Goal: Information Seeking & Learning: Learn about a topic

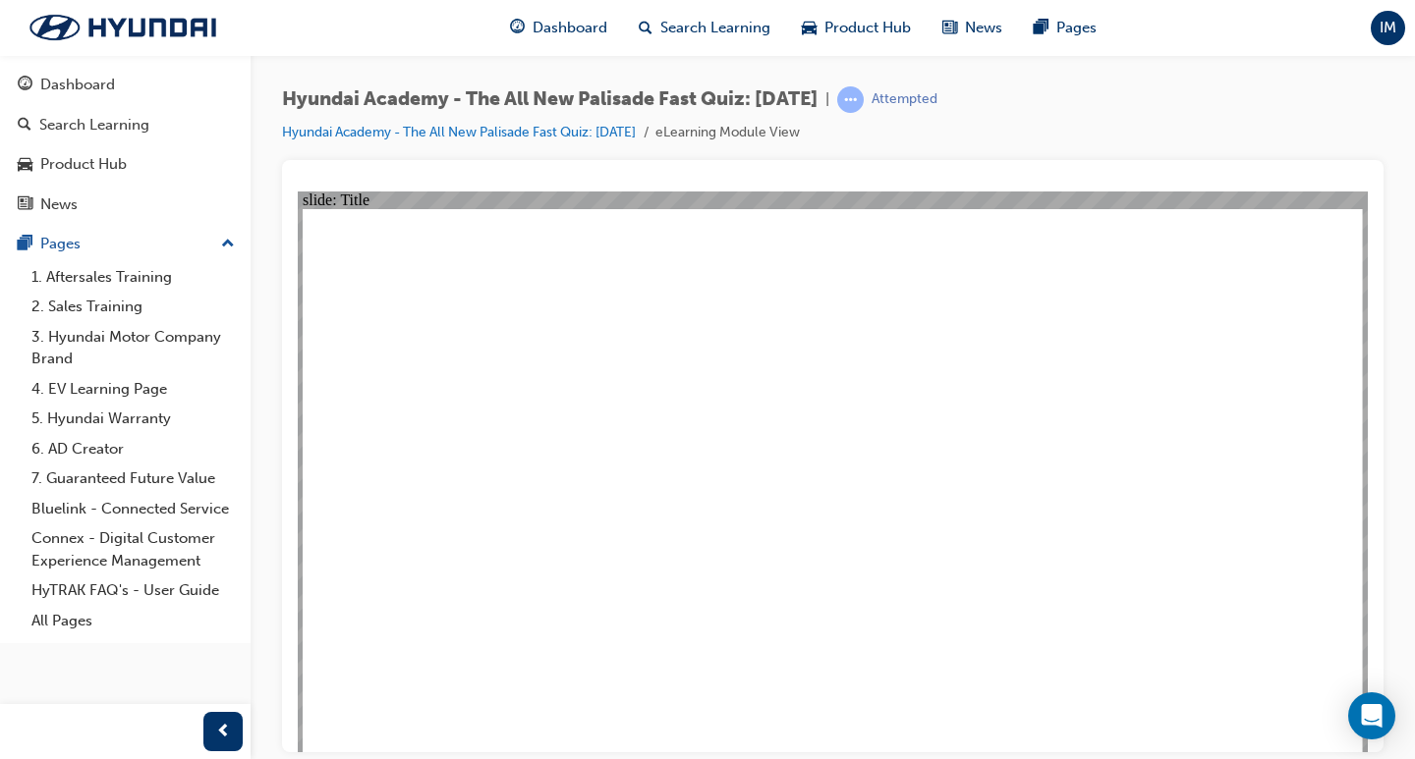
drag, startPoint x: 429, startPoint y: 527, endPoint x: 426, endPoint y: 544, distance: 17.9
drag, startPoint x: 1037, startPoint y: 711, endPoint x: 1026, endPoint y: 717, distance: 13.2
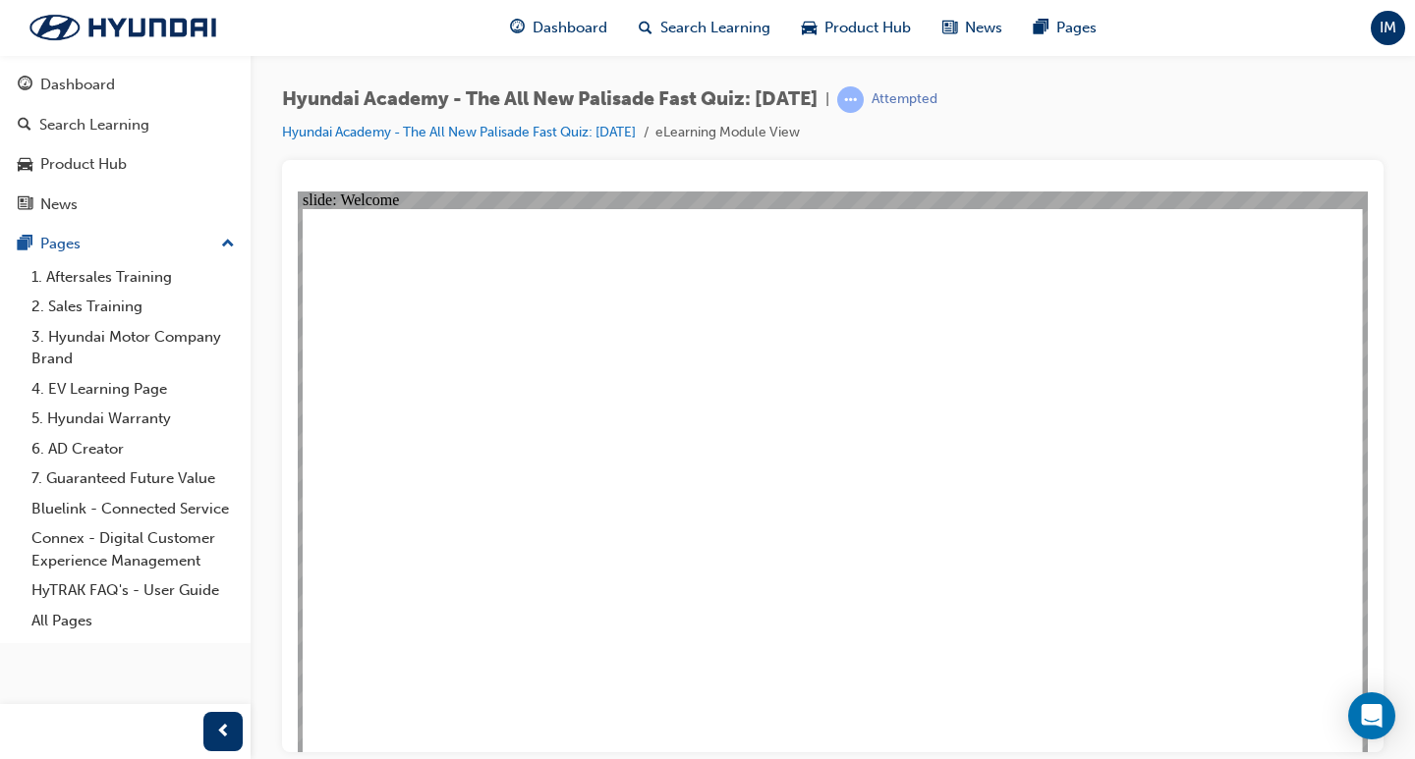
radio input "true"
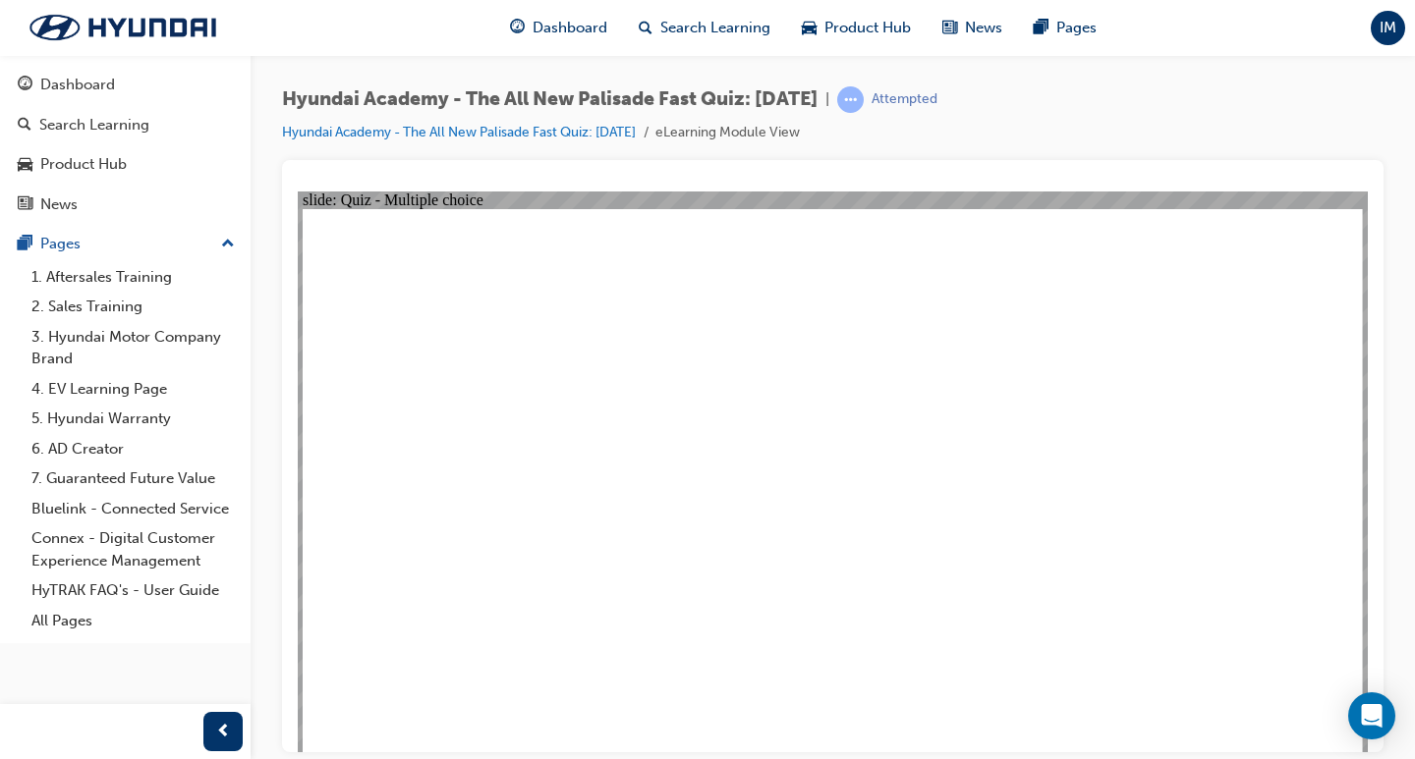
radio input "true"
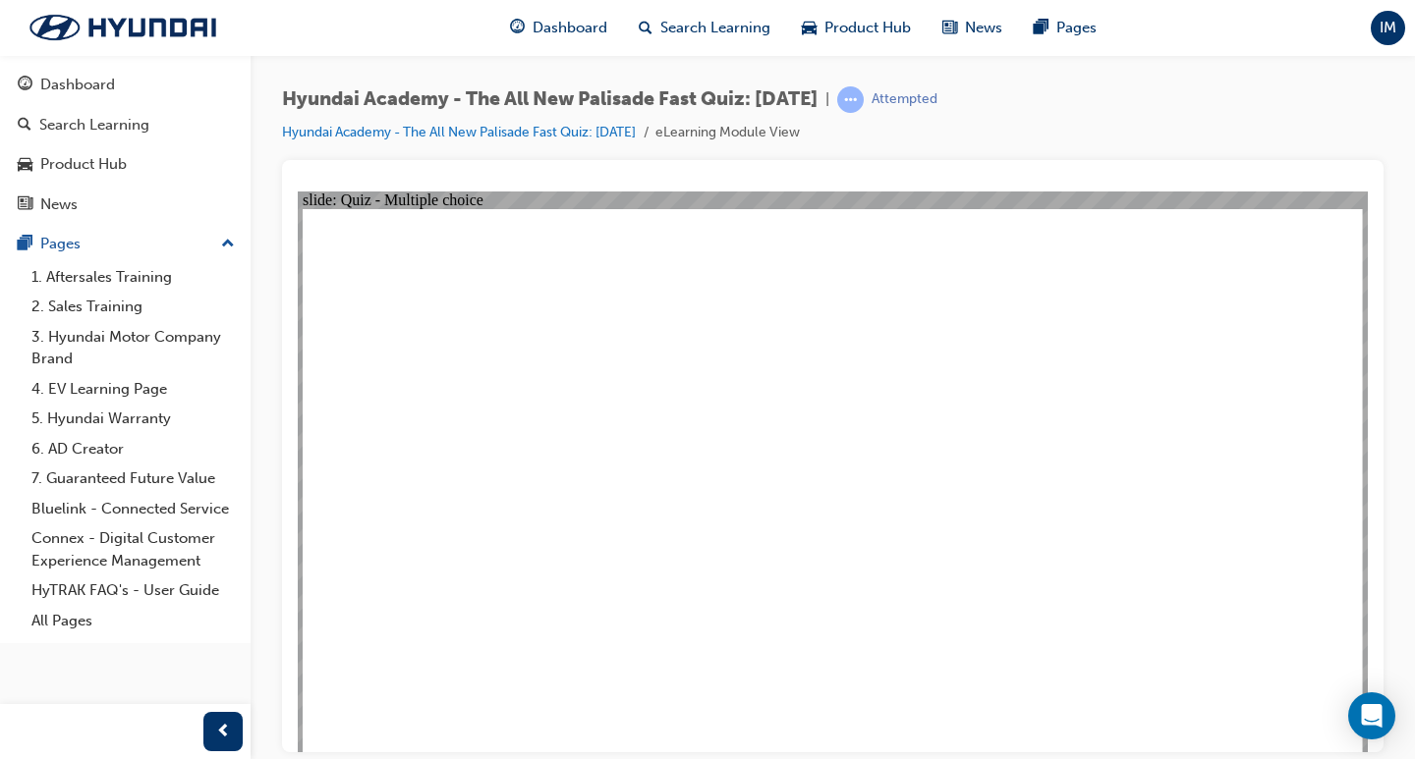
radio input "true"
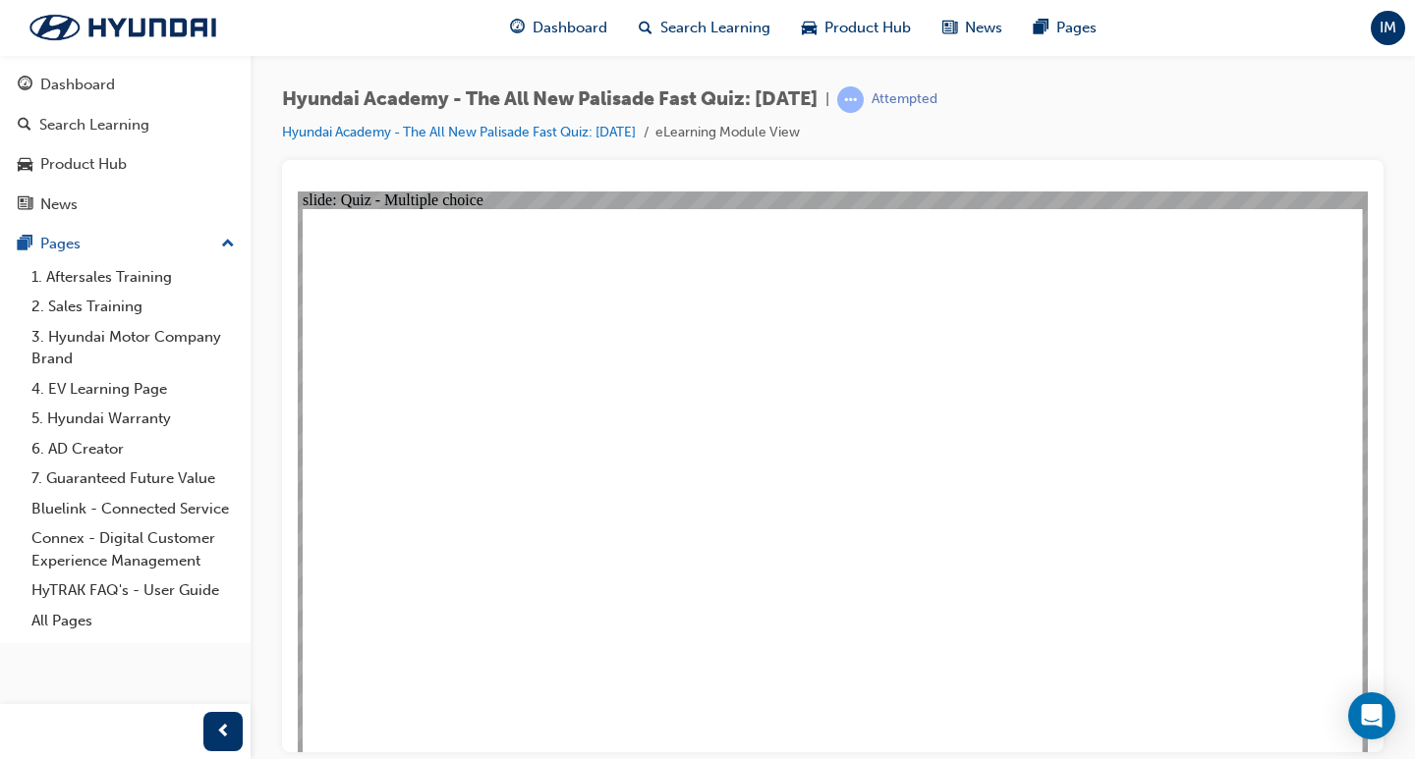
drag, startPoint x: 577, startPoint y: 276, endPoint x: 775, endPoint y: 276, distance: 198.4
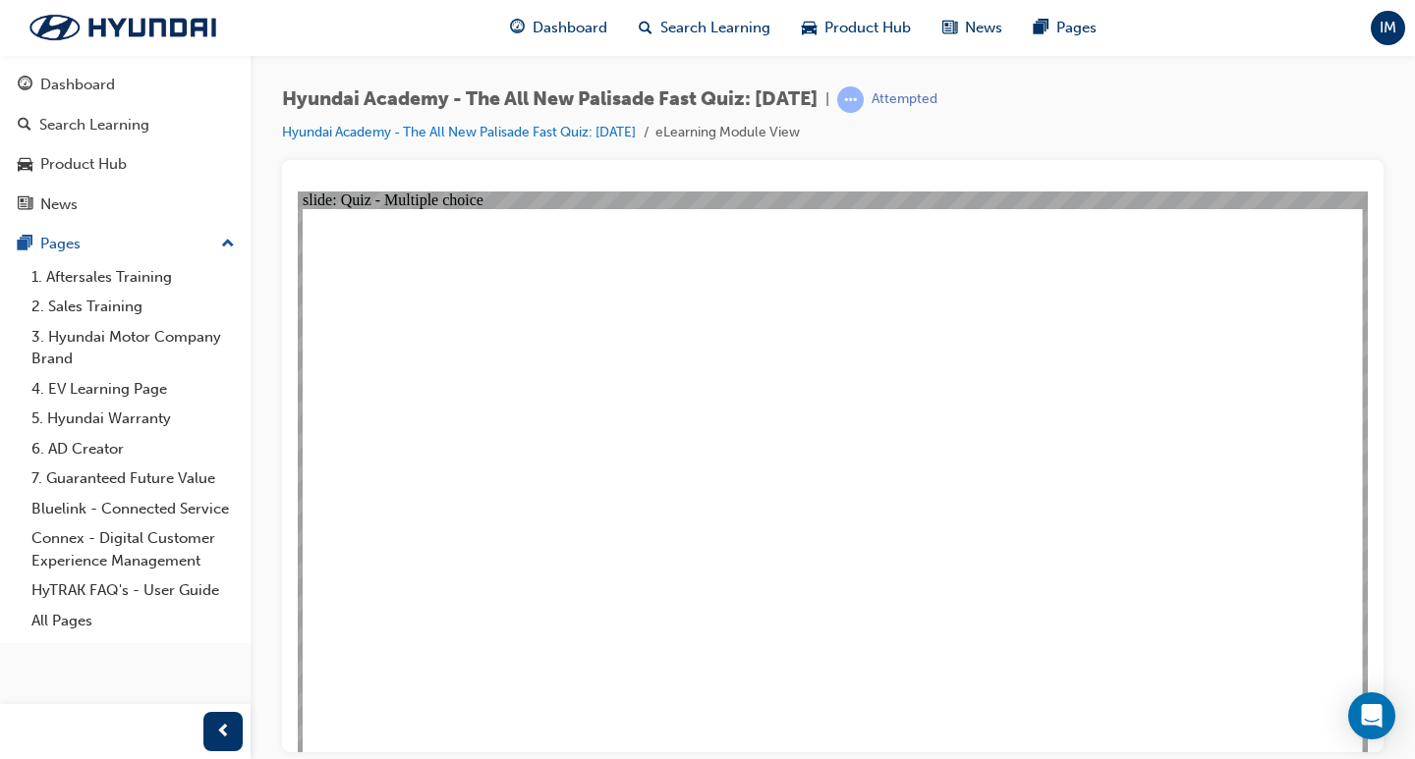
radio input "true"
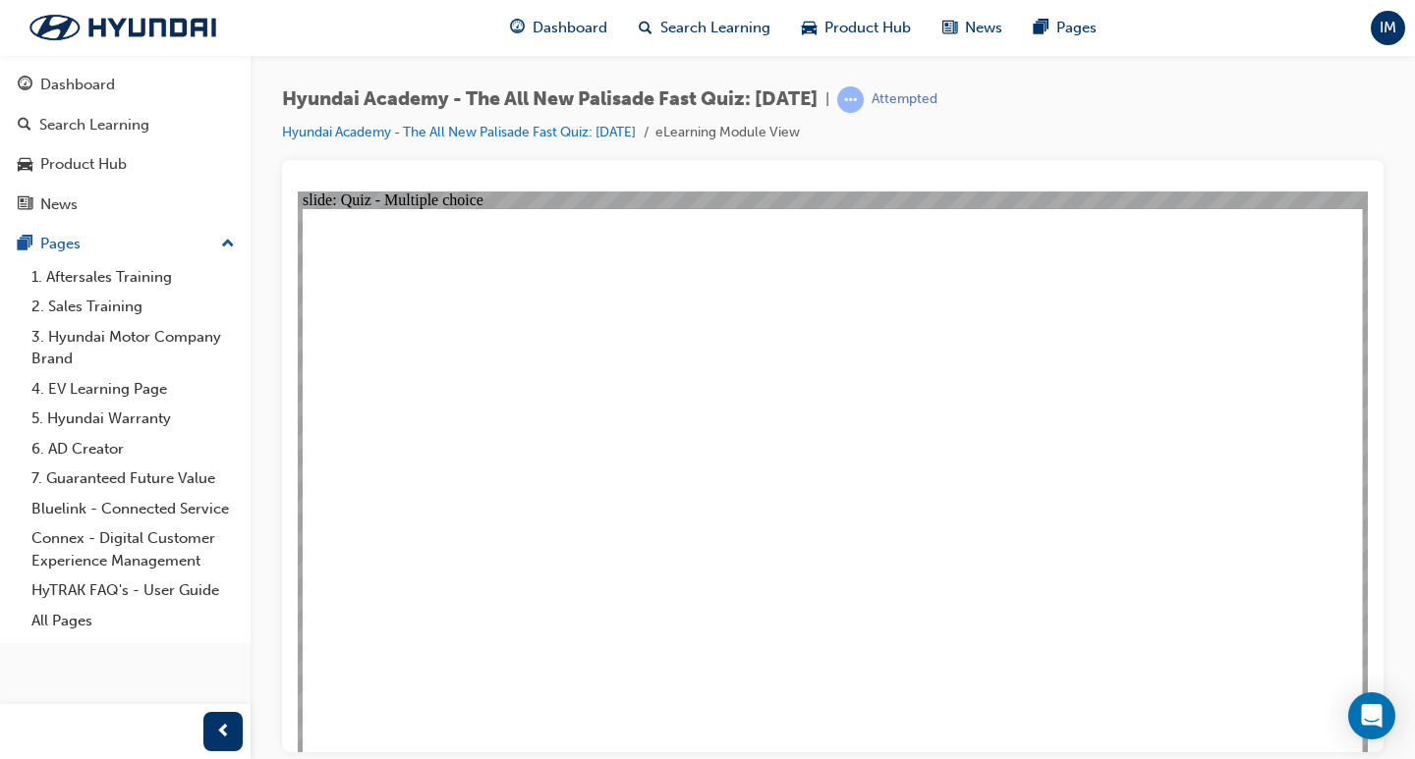
checkbox input "true"
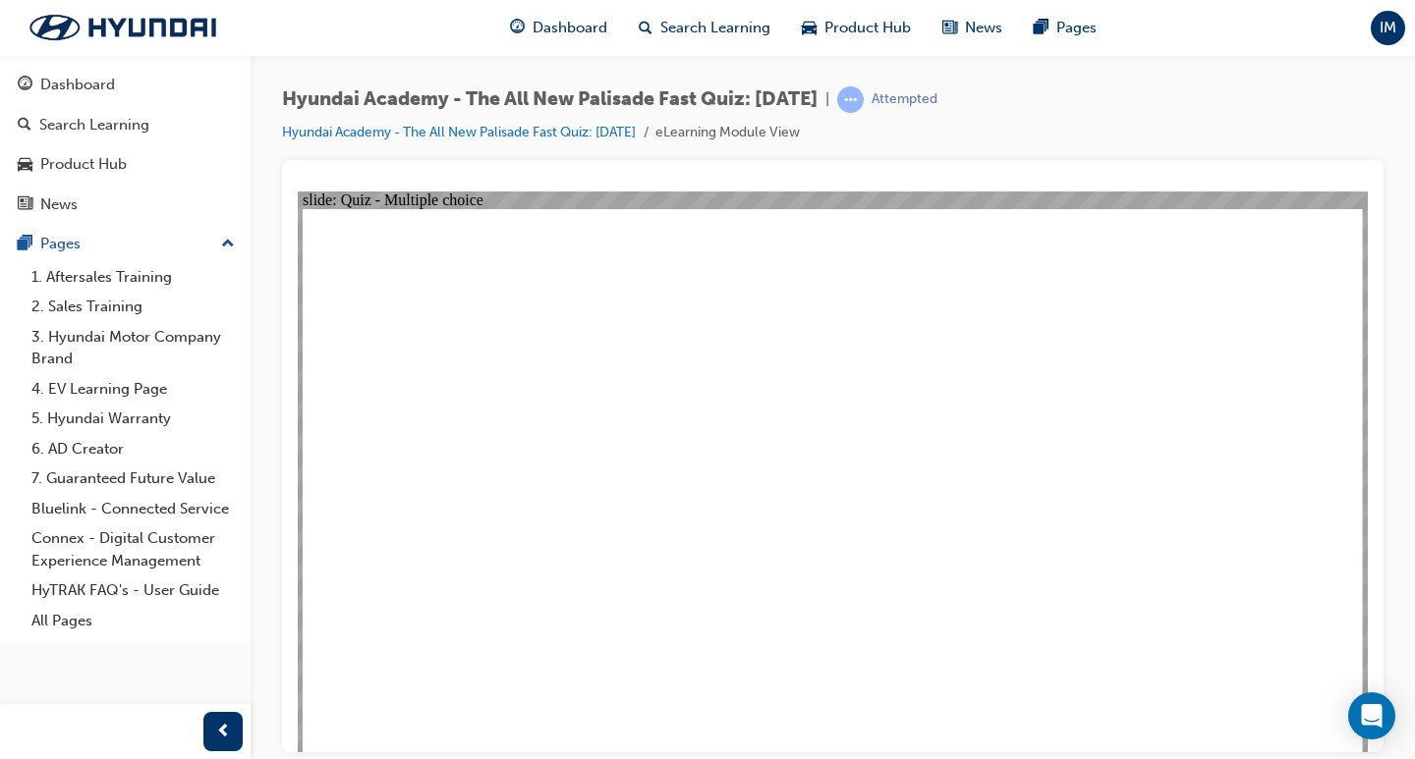
radio input "true"
drag, startPoint x: 556, startPoint y: 265, endPoint x: 922, endPoint y: 283, distance: 366.9
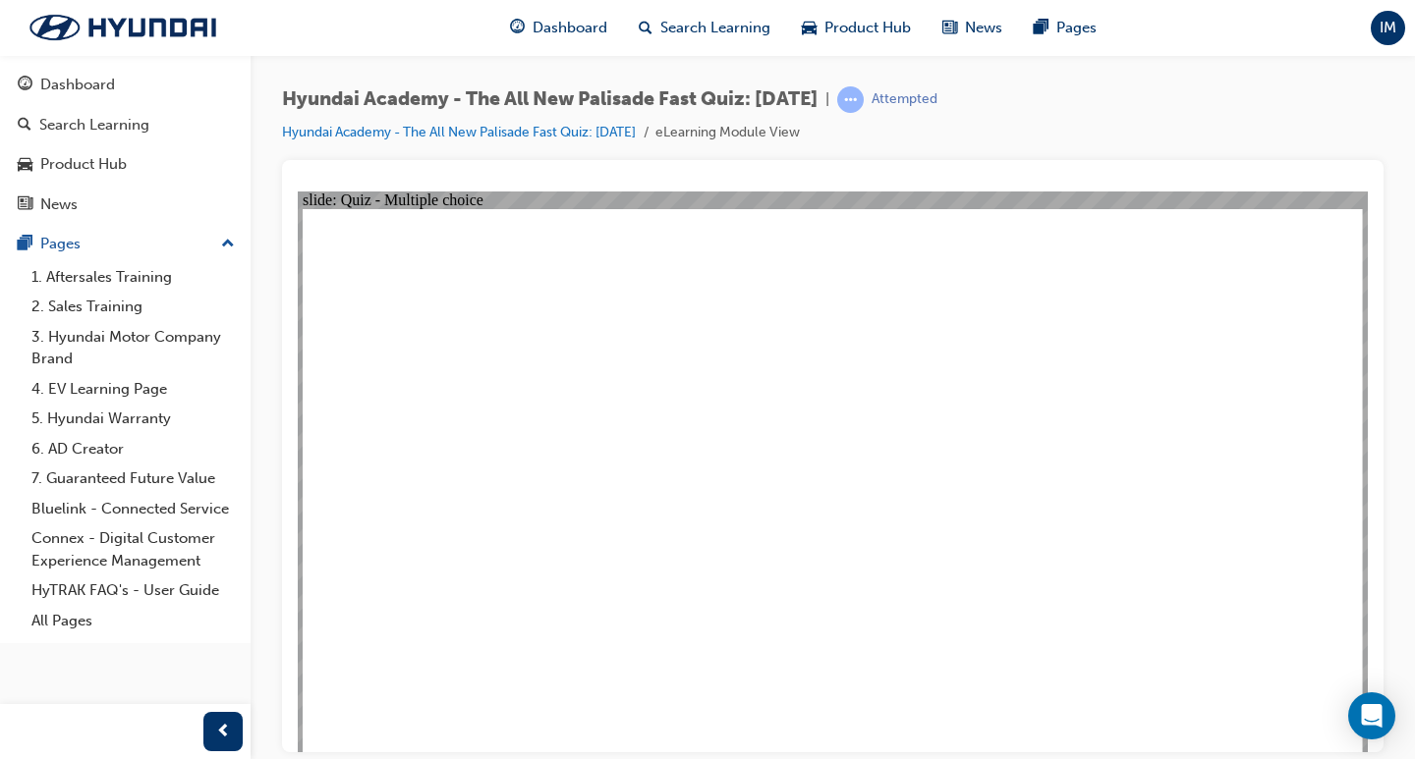
radio input "true"
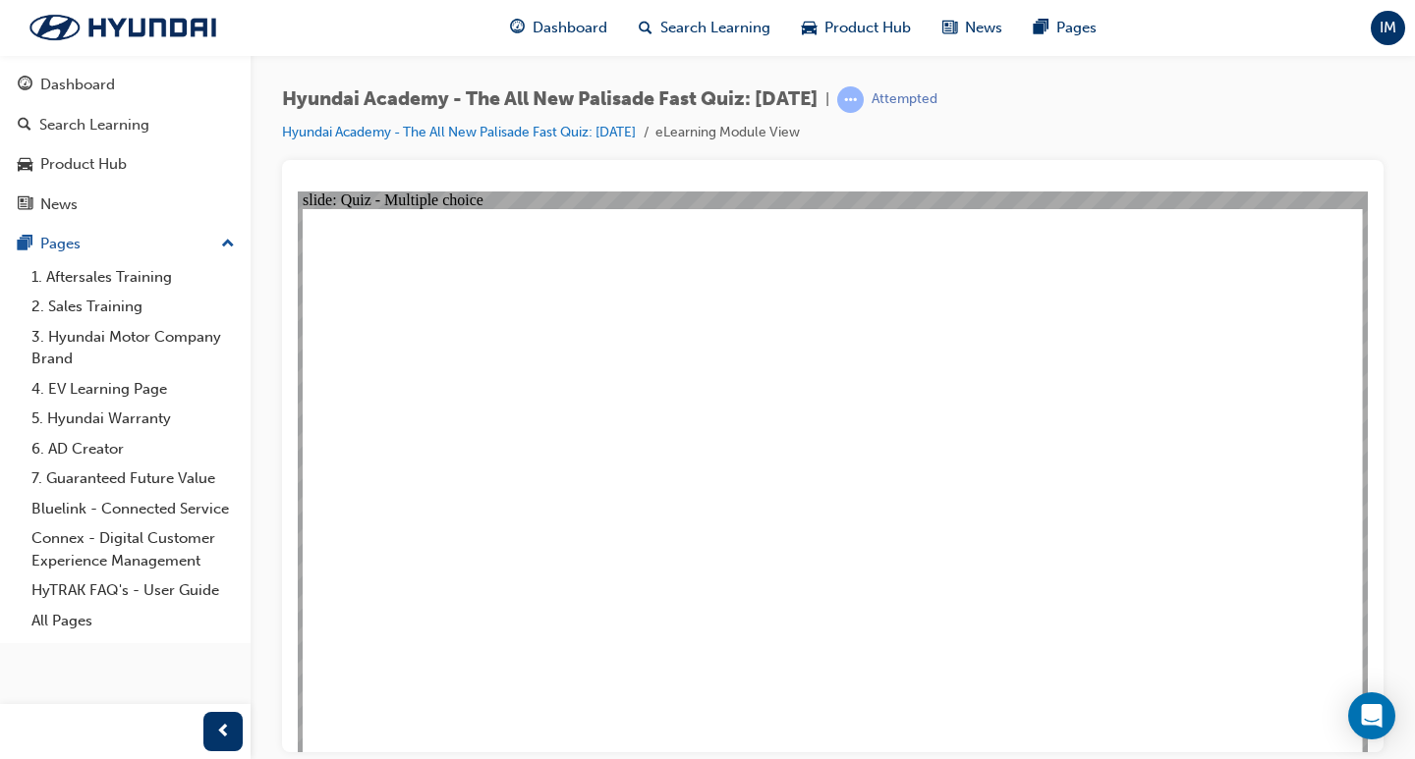
checkbox input "true"
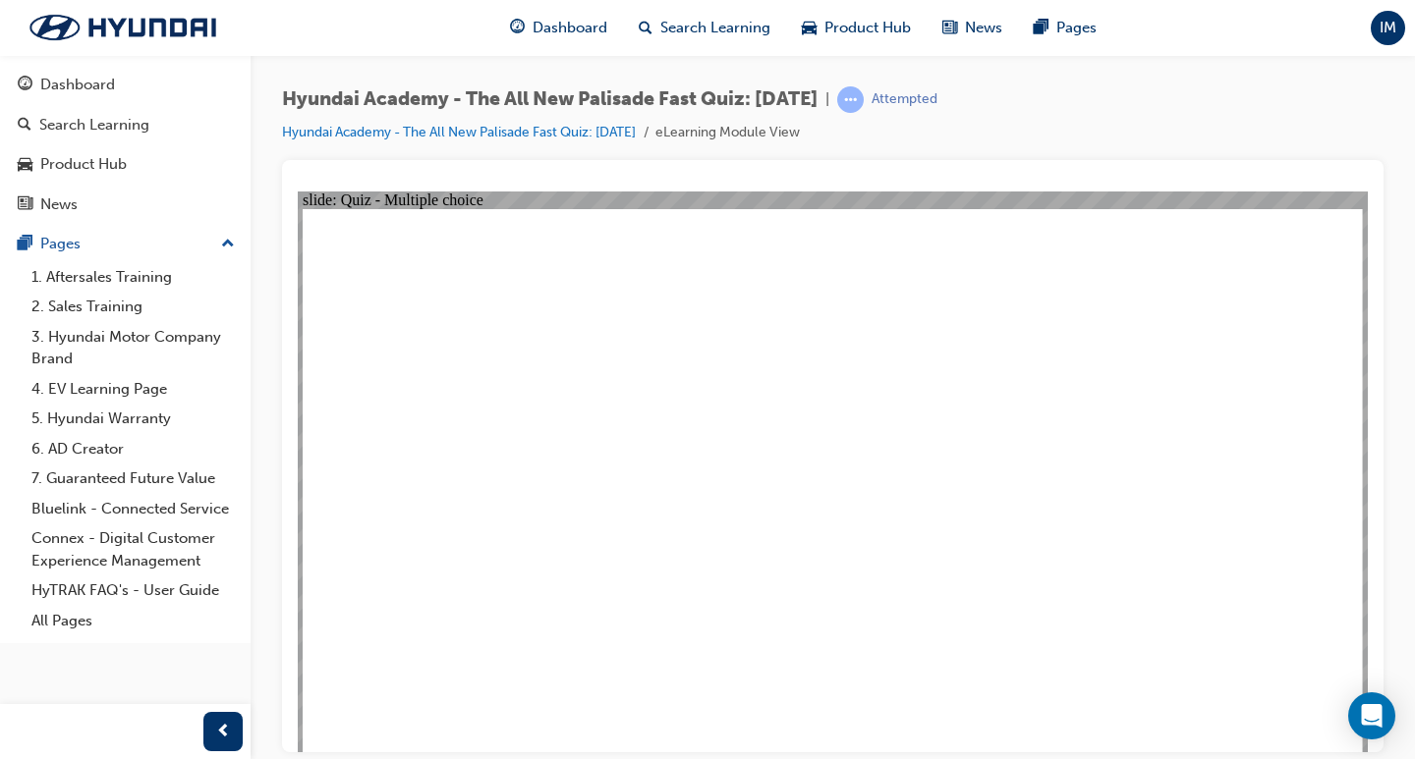
checkbox input "true"
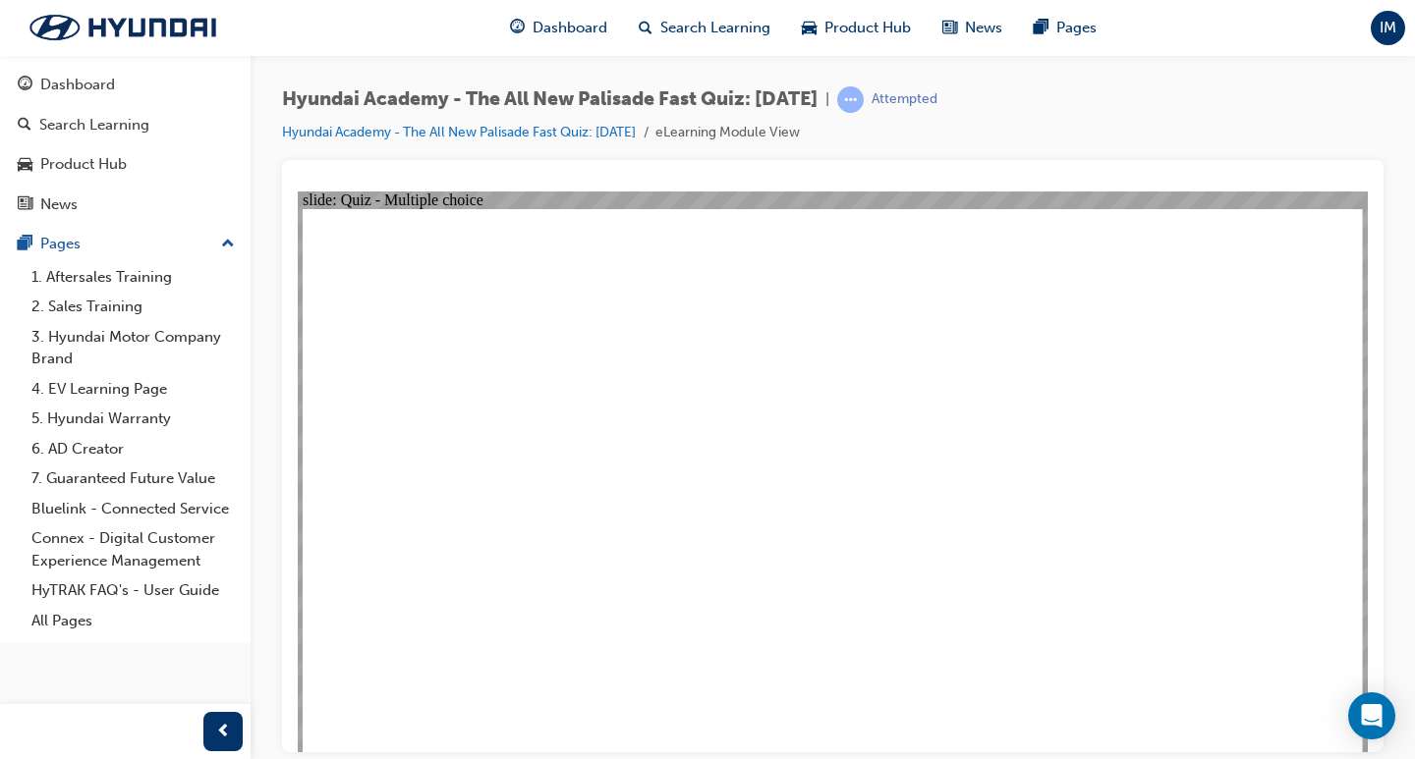
checkbox input "true"
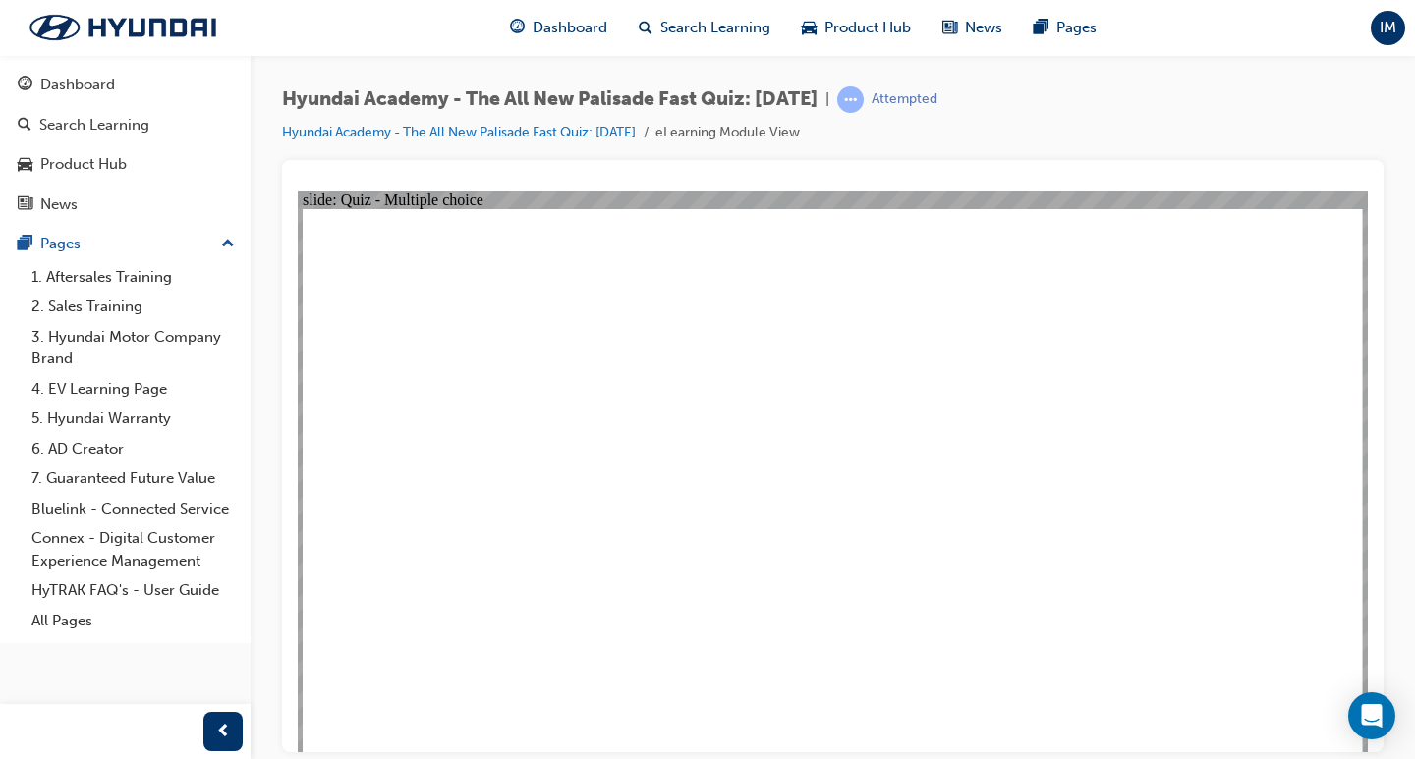
radio input "true"
